Goal: Obtain resource: Download file/media

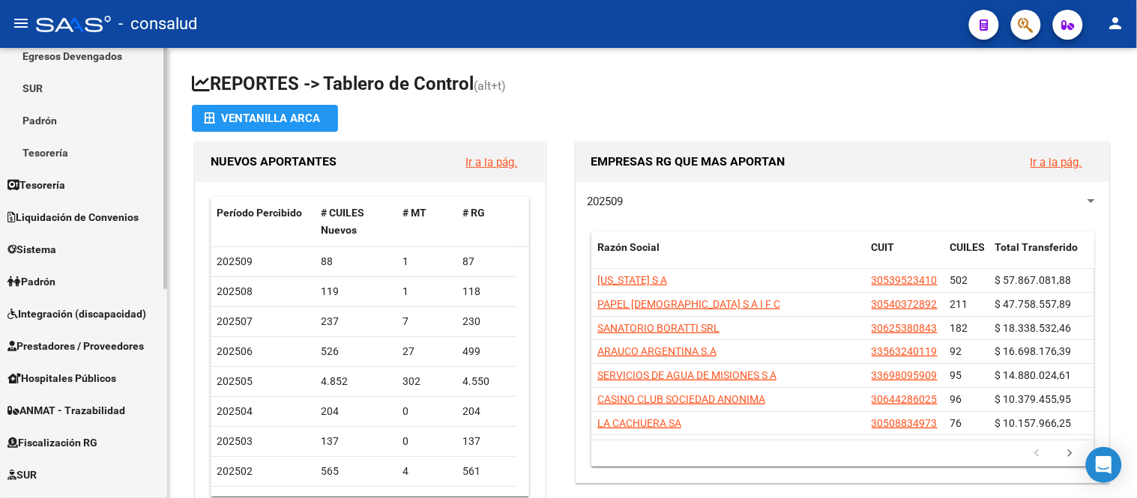
scroll to position [250, 0]
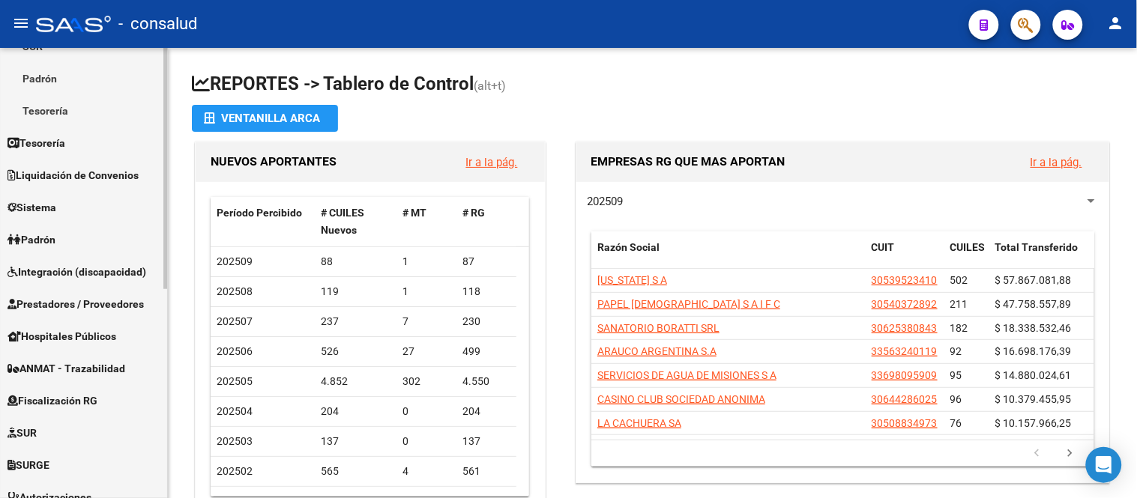
click at [78, 396] on span "Fiscalización RG" at bounding box center [52, 401] width 90 height 16
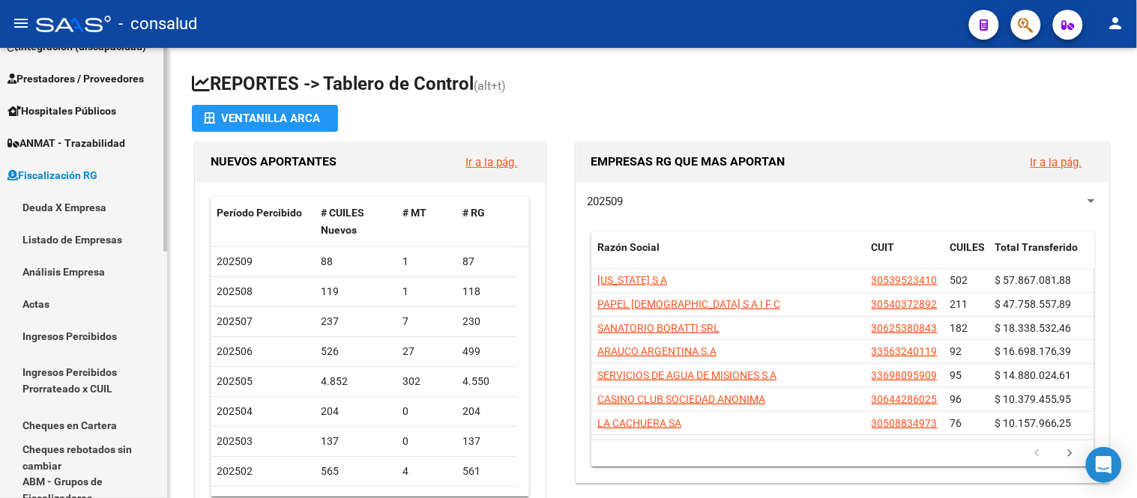
click at [66, 266] on link "Análisis Empresa" at bounding box center [83, 272] width 167 height 32
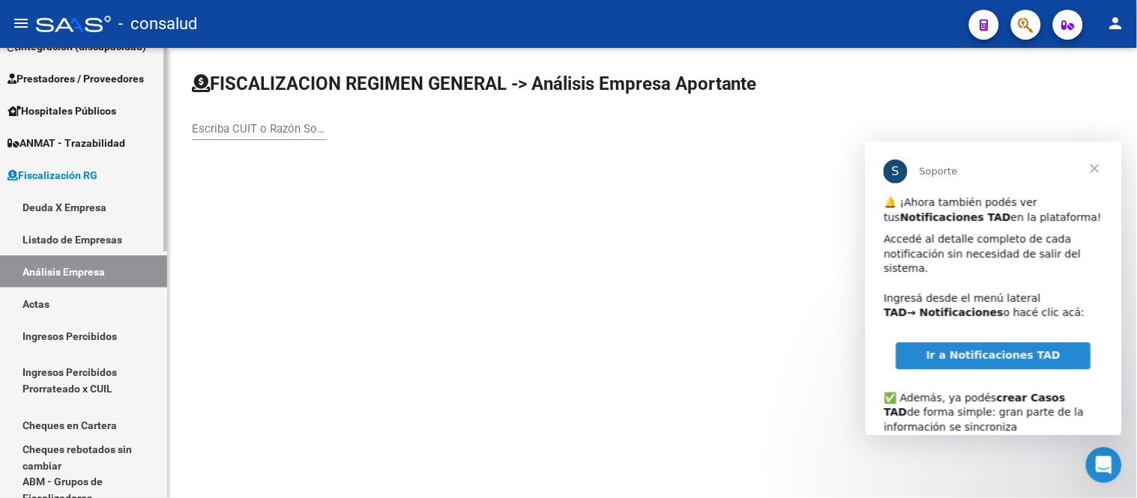
click at [75, 173] on span "Fiscalización RG" at bounding box center [52, 175] width 90 height 16
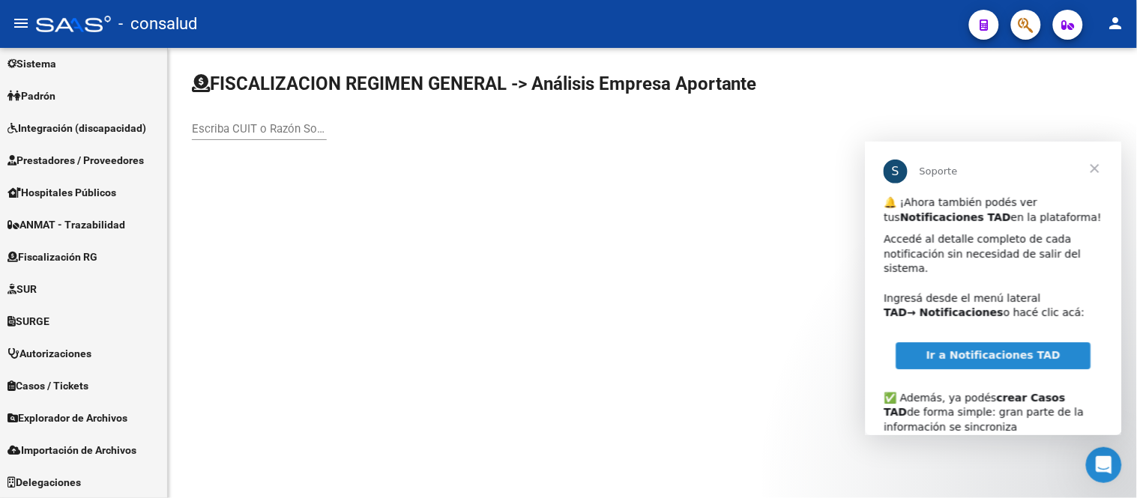
scroll to position [167, 0]
click at [1093, 163] on span "Cerrar" at bounding box center [1094, 168] width 54 height 54
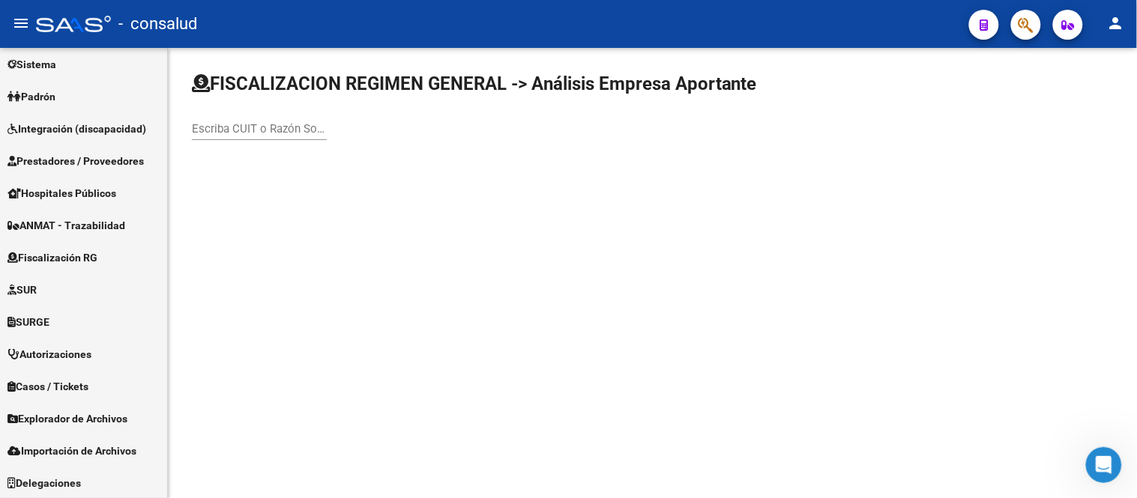
click at [241, 130] on input "Escriba CUIT o Razón Social para buscar" at bounding box center [259, 128] width 135 height 13
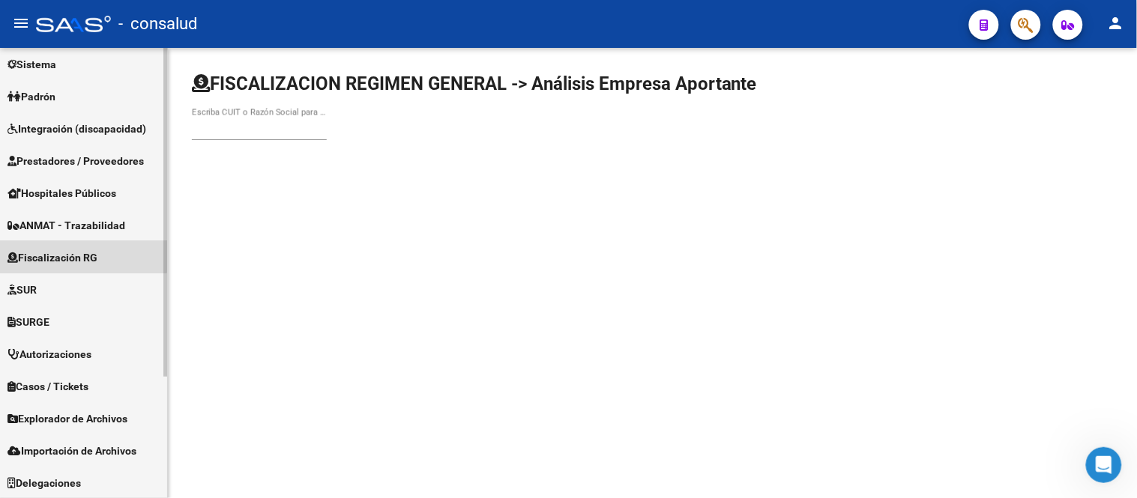
click at [79, 256] on span "Fiscalización RG" at bounding box center [52, 258] width 90 height 16
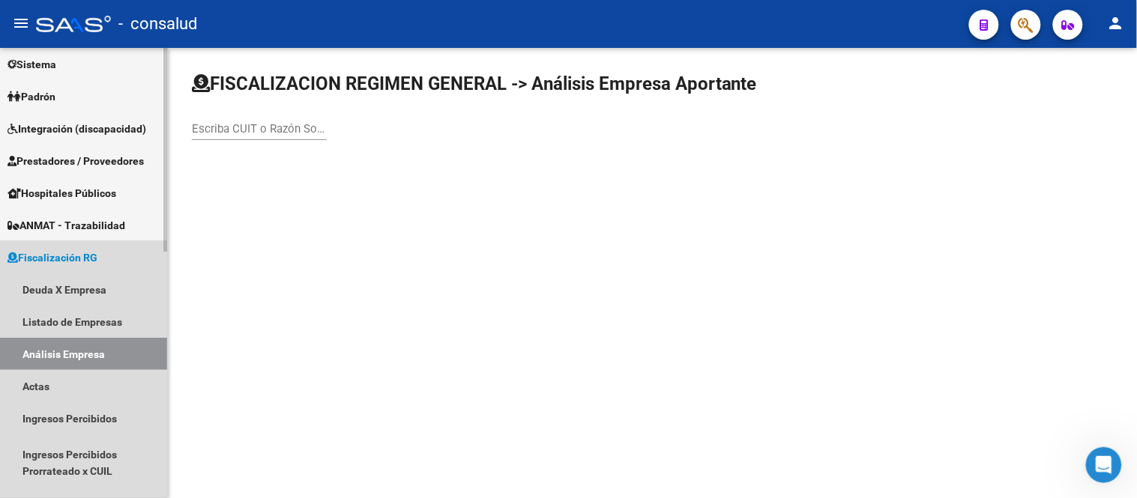
click at [83, 255] on span "Fiscalización RG" at bounding box center [52, 258] width 90 height 16
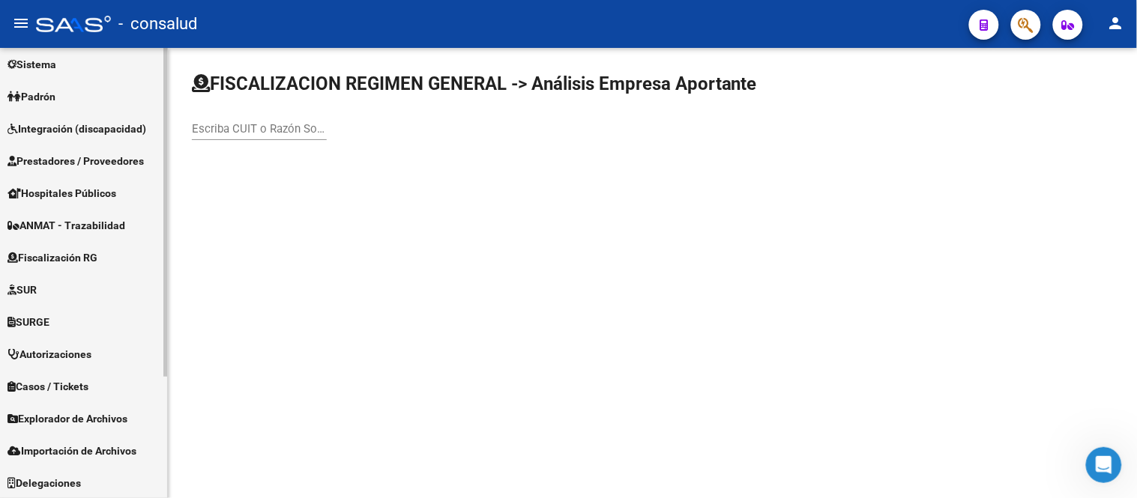
click at [73, 257] on span "Fiscalización RG" at bounding box center [52, 258] width 90 height 16
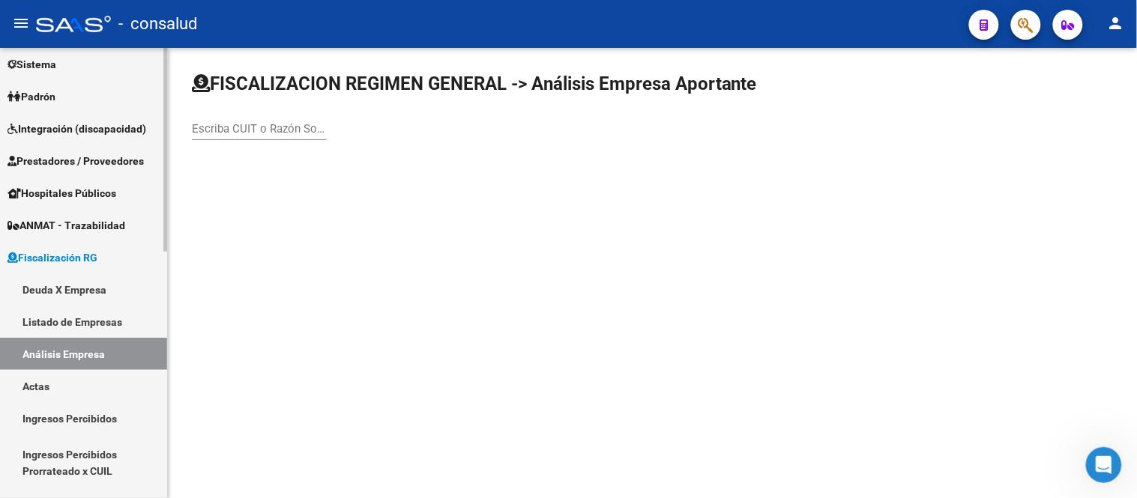
click at [79, 286] on link "Deuda X Empresa" at bounding box center [83, 290] width 167 height 32
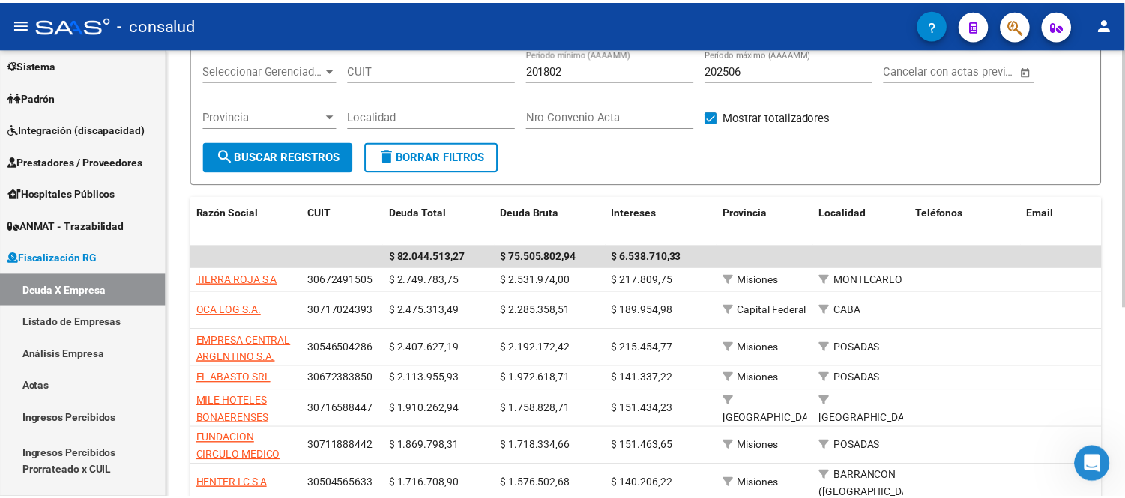
scroll to position [250, 0]
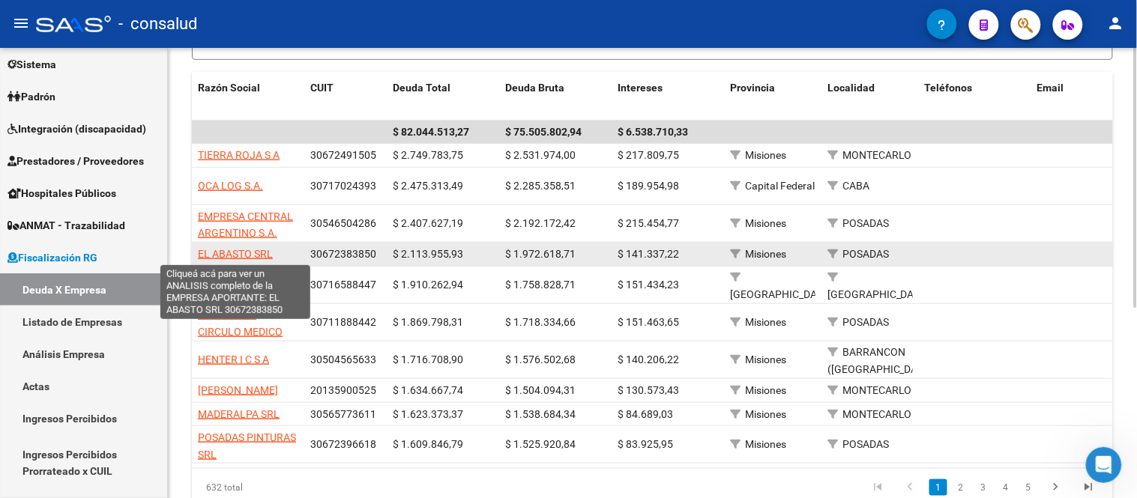
click at [232, 253] on span "EL ABASTO SRL" at bounding box center [235, 254] width 75 height 12
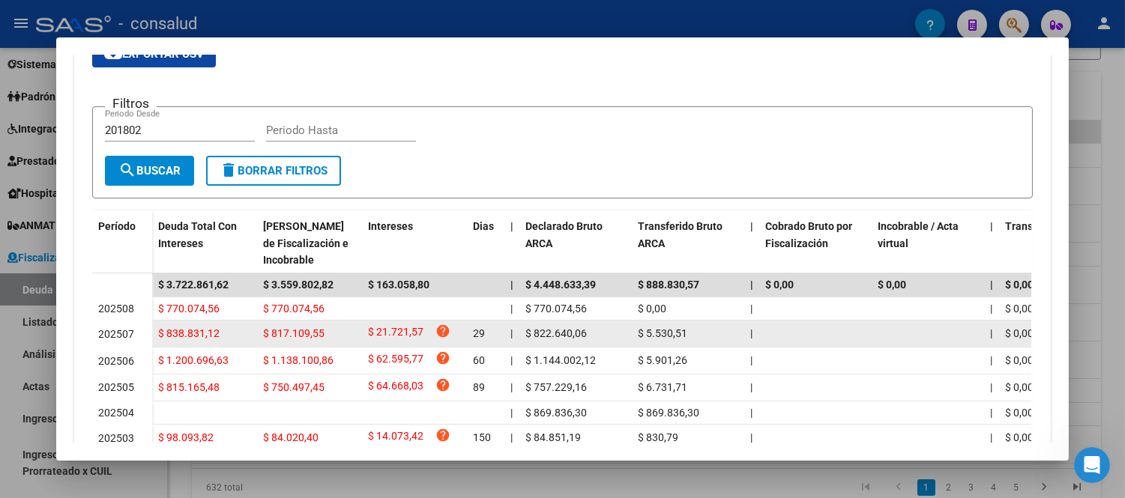
scroll to position [163, 0]
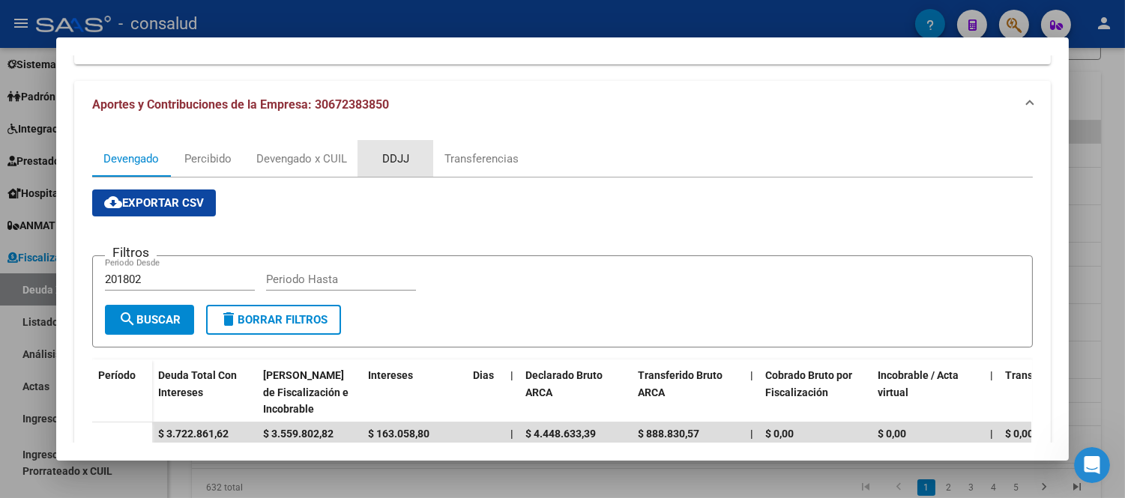
click at [388, 157] on div "DDJJ" at bounding box center [395, 159] width 27 height 16
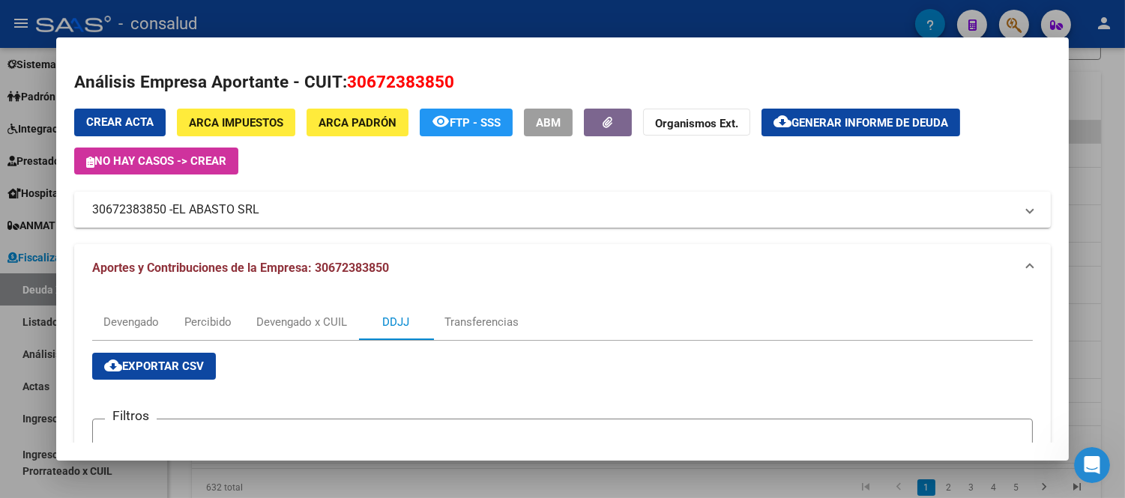
drag, startPoint x: 159, startPoint y: 365, endPoint x: 189, endPoint y: 346, distance: 35.8
click at [158, 365] on span "cloud_download Exportar CSV" at bounding box center [154, 366] width 100 height 13
click at [133, 323] on div "Devengado" at bounding box center [130, 322] width 55 height 16
